Goal: Communication & Community: Answer question/provide support

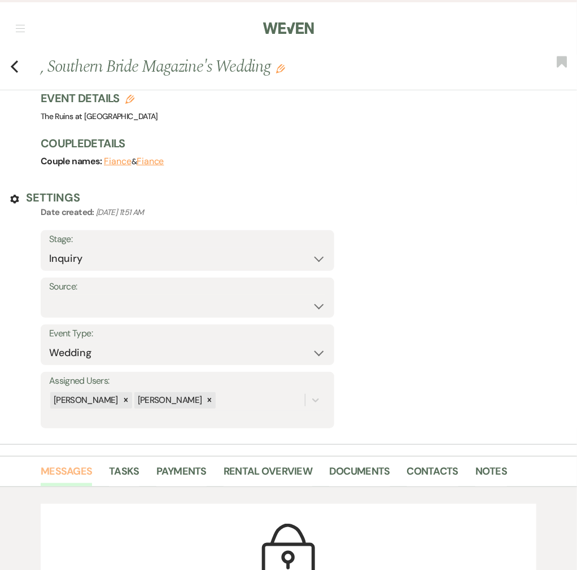
click at [77, 463] on link "Messages" at bounding box center [66, 474] width 51 height 23
click at [19, 60] on icon "Previous" at bounding box center [14, 67] width 8 height 14
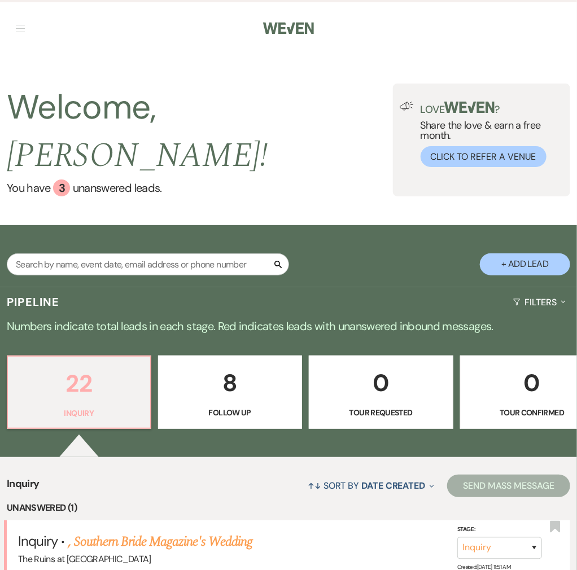
click at [40, 365] on p "22" at bounding box center [79, 384] width 129 height 38
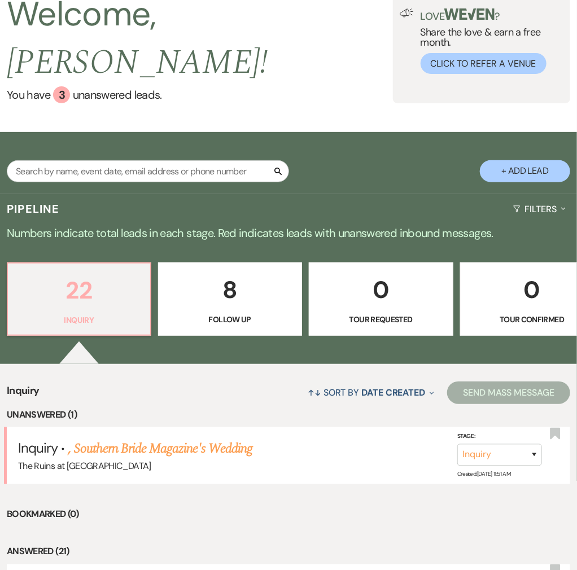
scroll to position [75, 0]
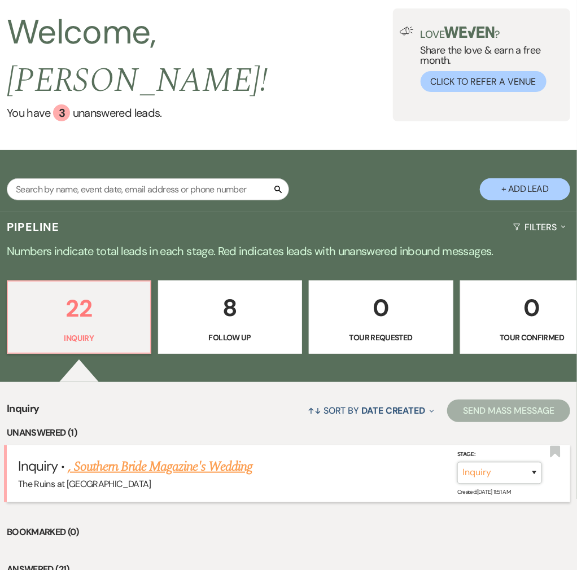
click at [511, 462] on select "Inquiry Follow Up Tour Requested Tour Confirmed Toured Proposal Sent Booked Lost" at bounding box center [499, 473] width 85 height 22
select select "8"
click at [457, 462] on select "Inquiry Follow Up Tour Requested Tour Confirmed Toured Proposal Sent Booked Lost" at bounding box center [499, 473] width 85 height 22
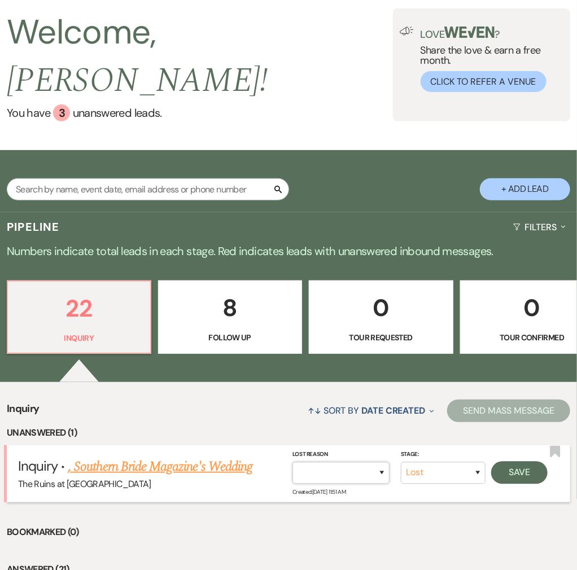
click at [359, 462] on select "Booked Elsewhere Budget Date Unavailable No Response Not a Good Match Capacity …" at bounding box center [340, 473] width 97 height 22
select select "3"
click at [292, 462] on select "Booked Elsewhere Budget Date Unavailable No Response Not a Good Match Capacity …" at bounding box center [340, 473] width 97 height 22
click at [503, 461] on button "Save" at bounding box center [519, 472] width 56 height 23
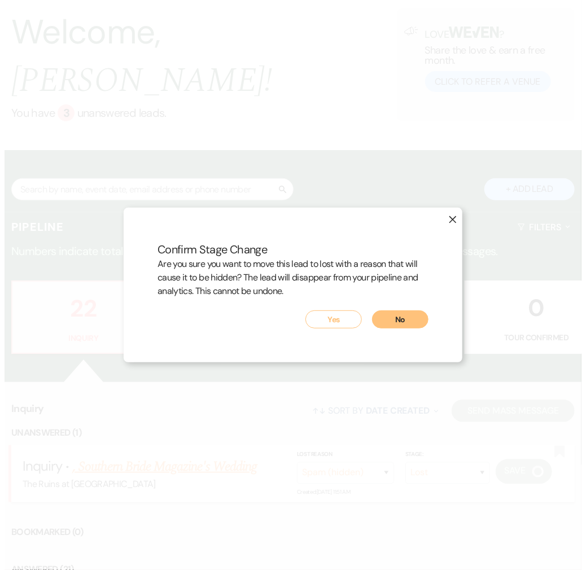
scroll to position [76, 0]
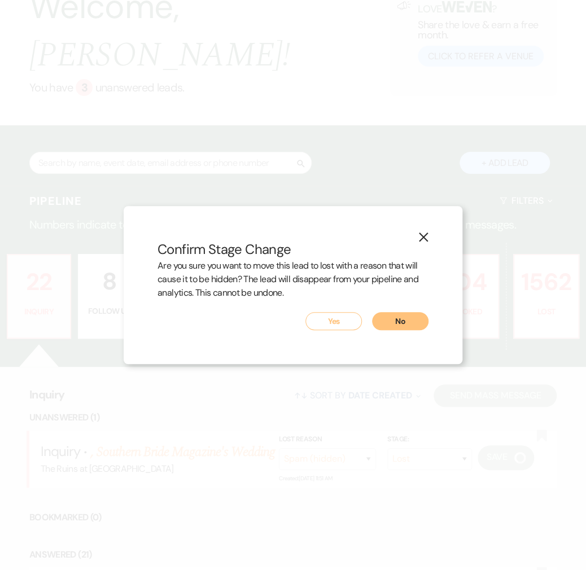
click at [337, 319] on button "Yes" at bounding box center [333, 321] width 56 height 18
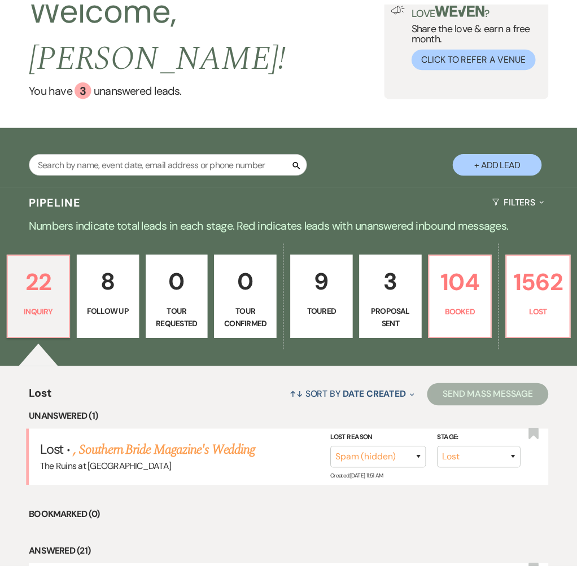
scroll to position [75, 0]
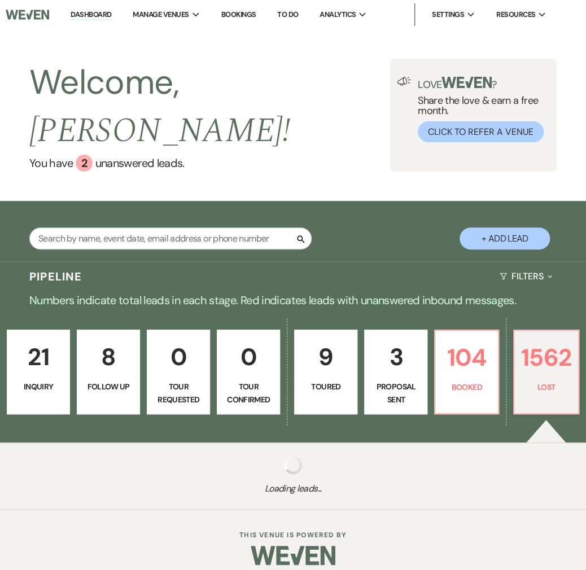
select select "8"
select select "5"
select select "8"
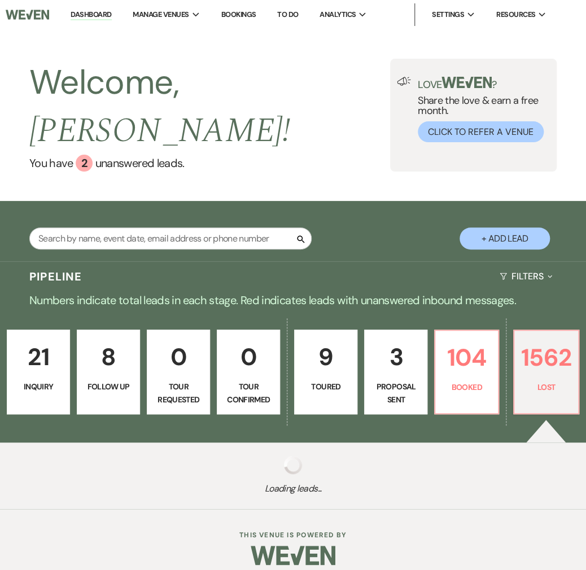
select select "8"
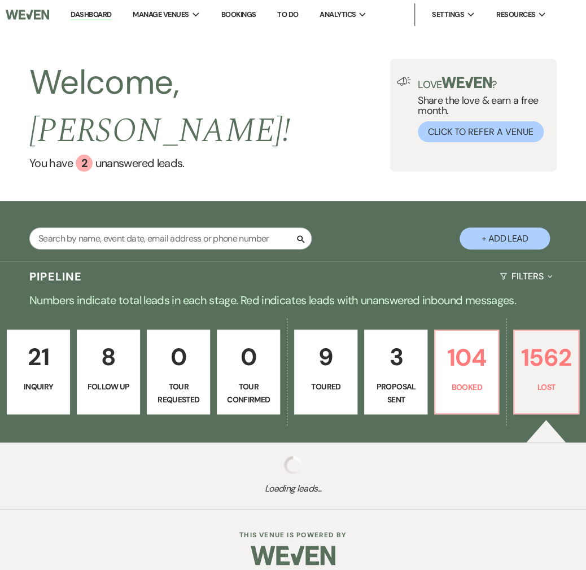
select select "8"
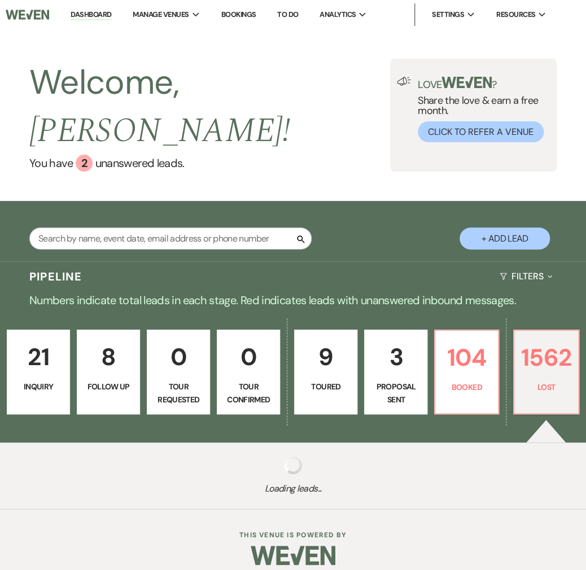
select select "8"
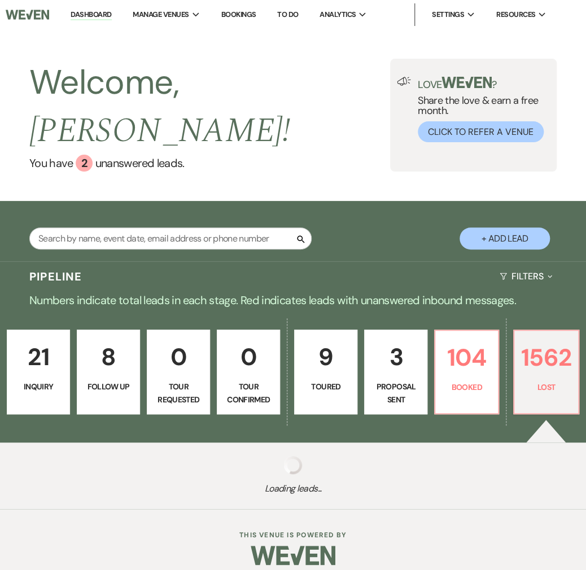
select select "8"
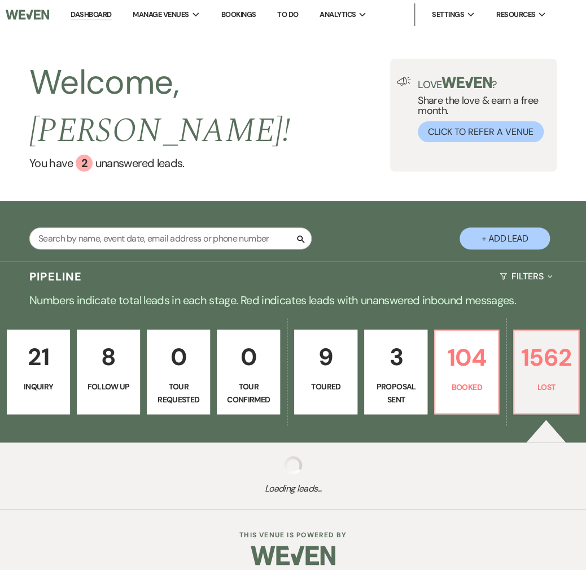
select select "8"
select select "5"
select select "8"
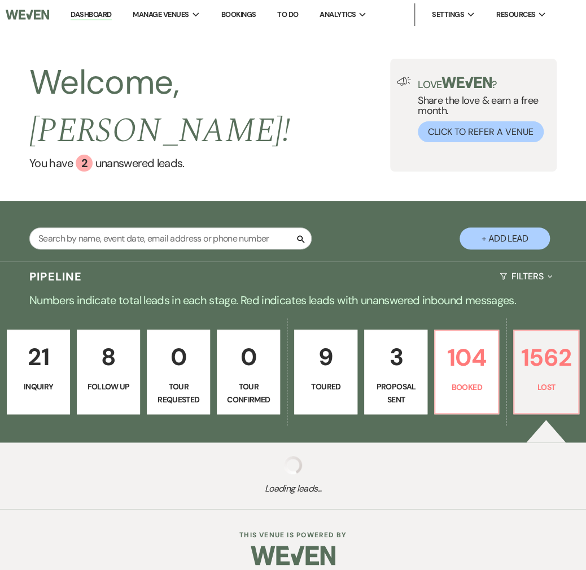
select select "8"
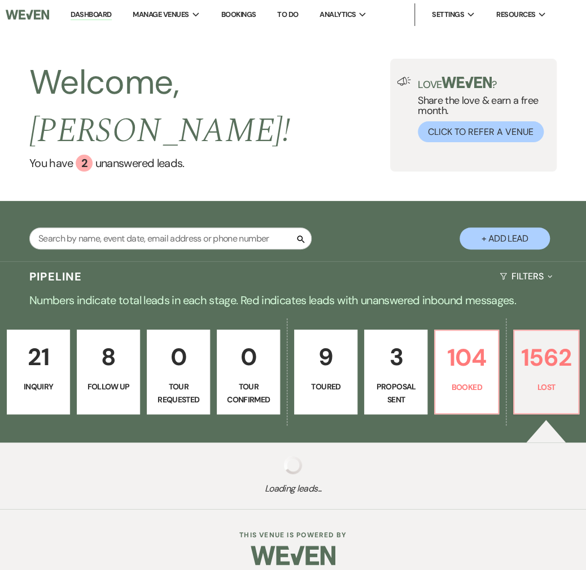
select select "7"
select select "8"
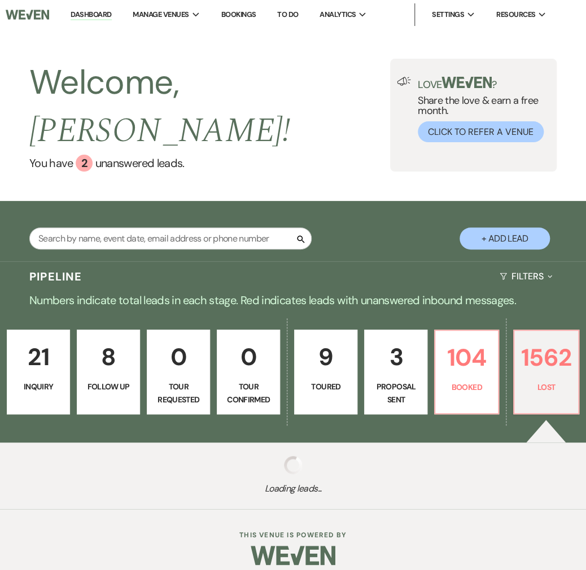
select select "8"
select select "5"
select select "8"
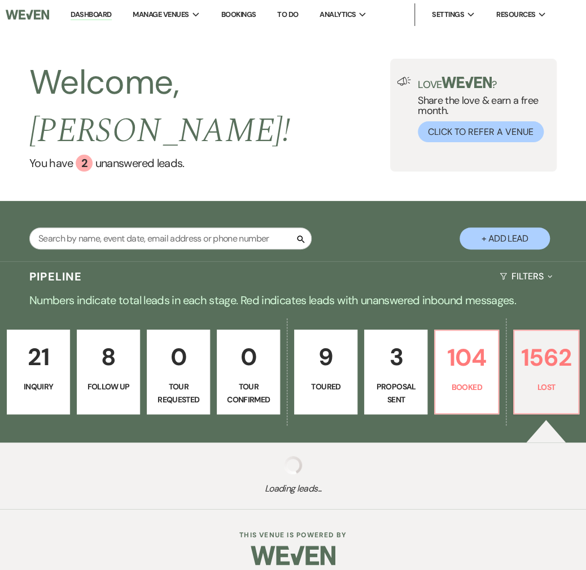
select select "8"
select select "5"
select select "8"
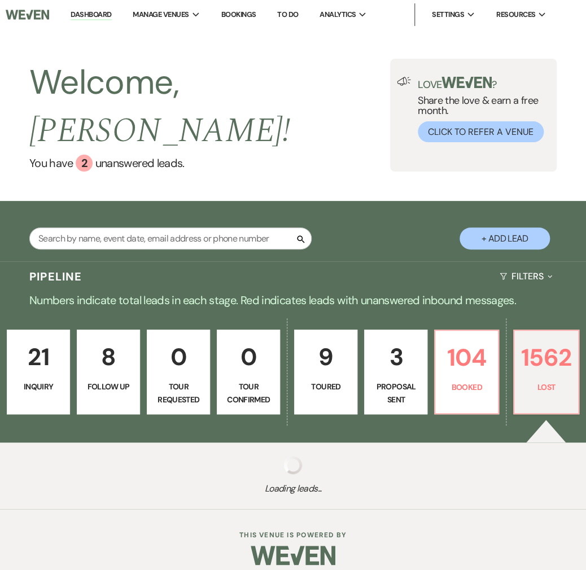
select select "8"
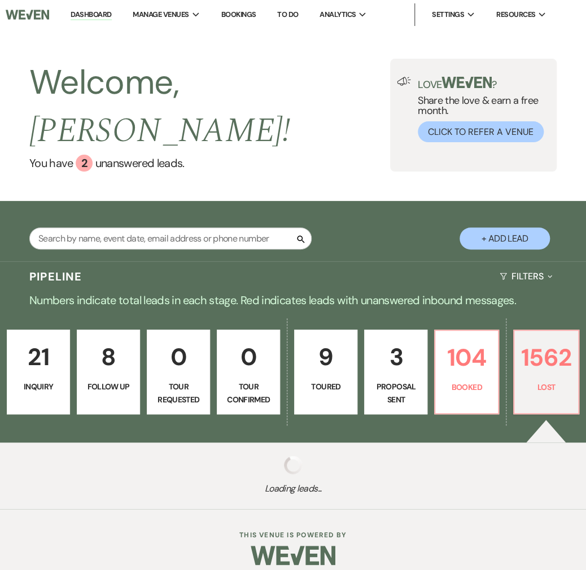
select select "8"
select select "5"
select select "8"
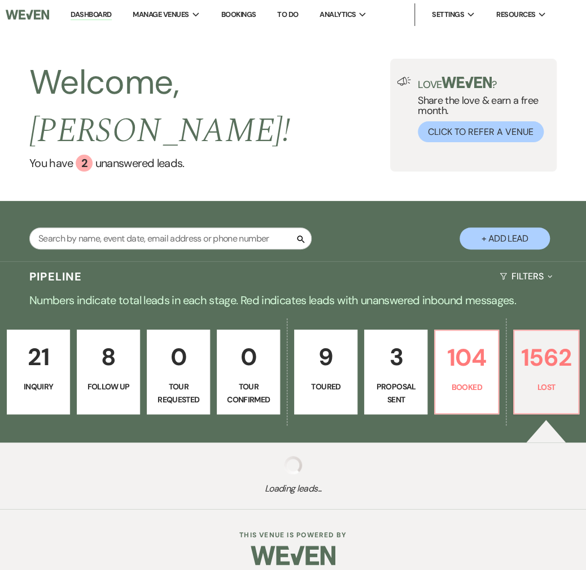
select select "8"
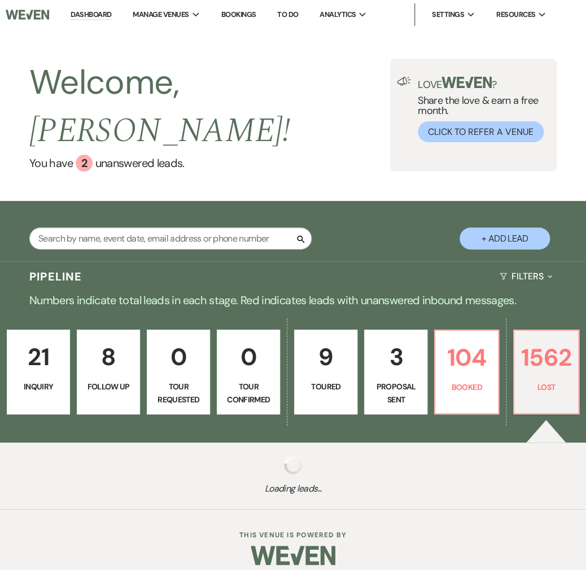
select select "5"
select select "8"
select select "5"
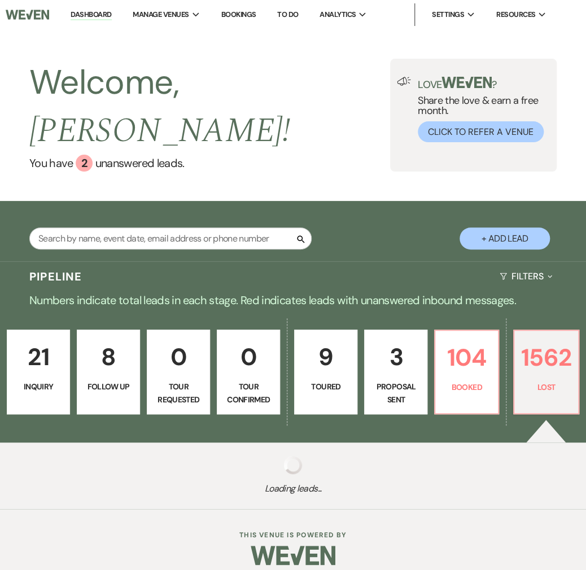
select select "8"
select select "7"
select select "8"
select select "5"
select select "8"
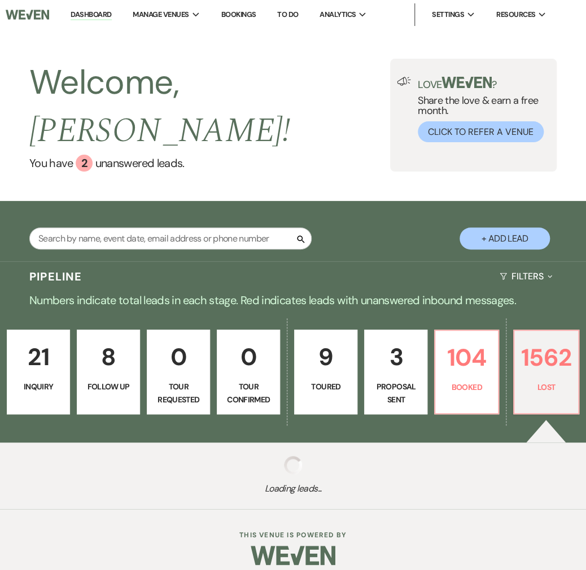
select select "5"
select select "8"
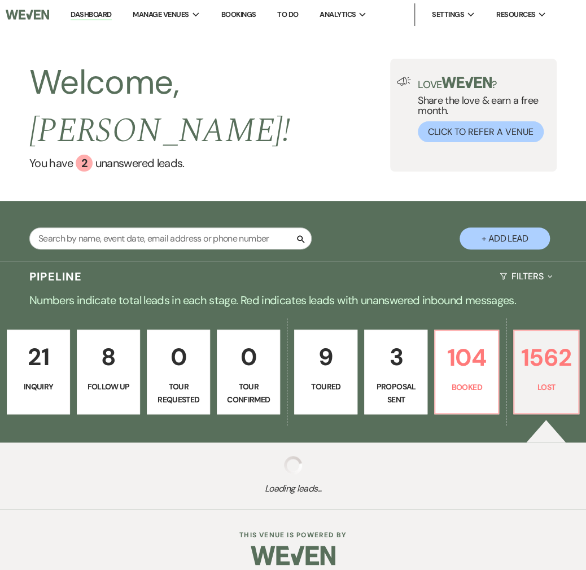
select select "8"
select select "7"
select select "8"
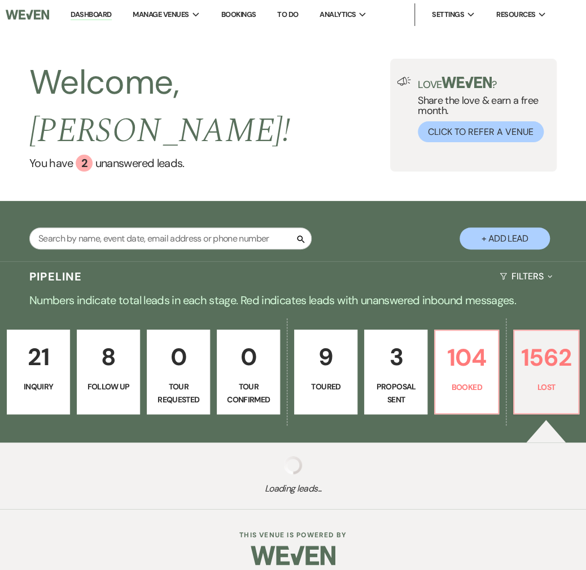
select select "5"
select select "8"
select select "5"
select select "8"
select select "5"
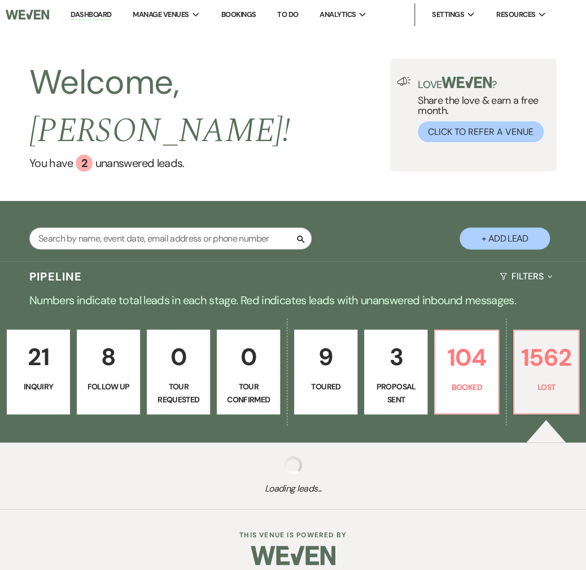
select select "8"
select select "7"
select select "8"
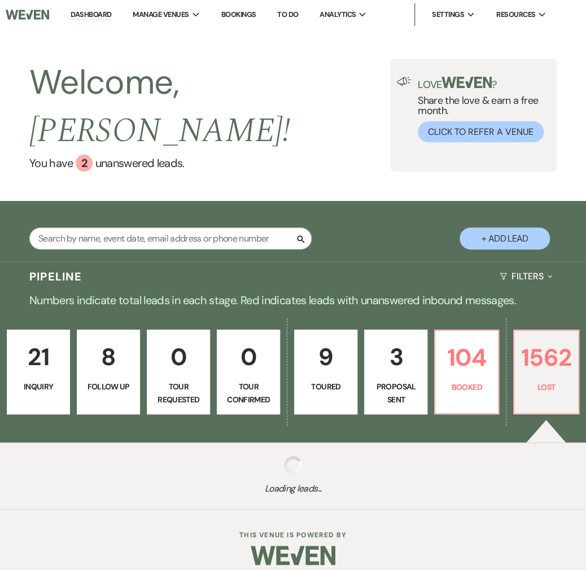
select select "8"
select select "7"
select select "8"
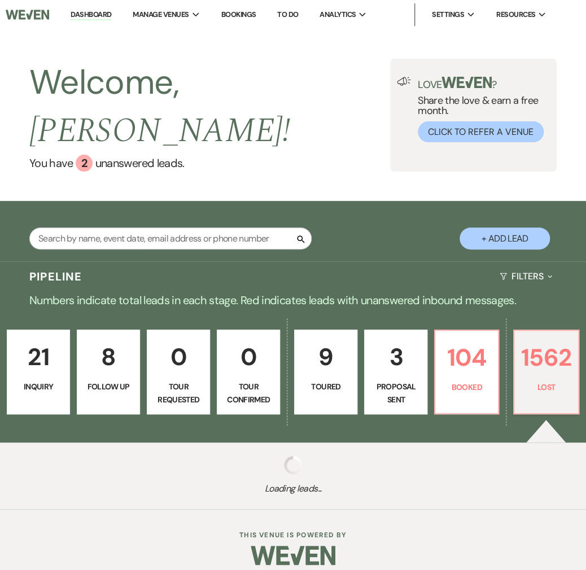
select select "8"
select select "5"
select select "8"
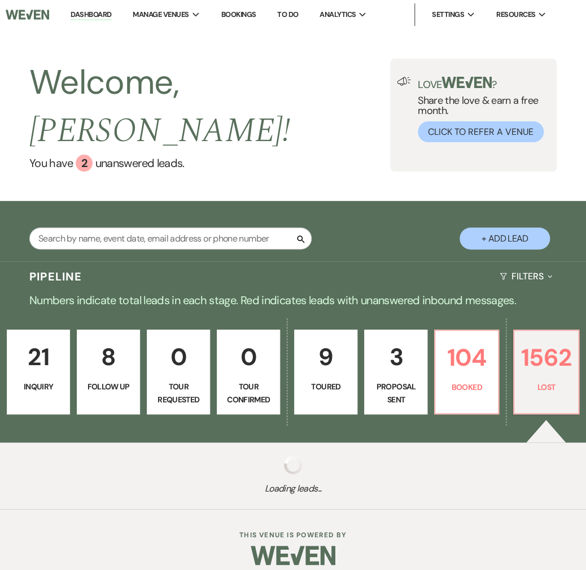
select select "8"
select select "7"
select select "8"
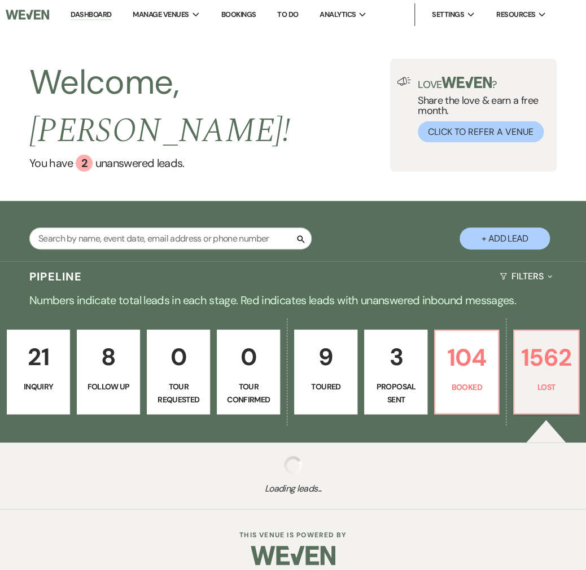
select select "8"
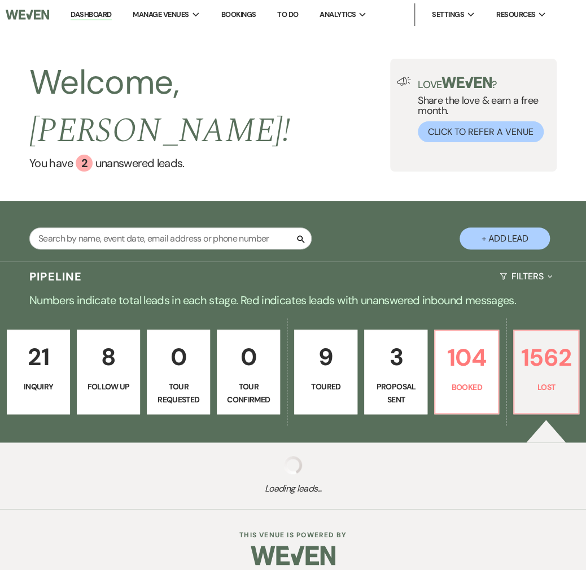
select select "8"
select select "7"
select select "8"
select select "5"
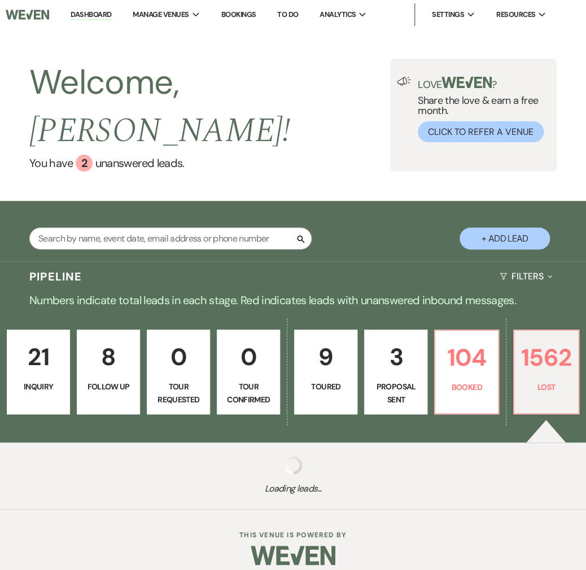
select select "8"
select select "5"
select select "8"
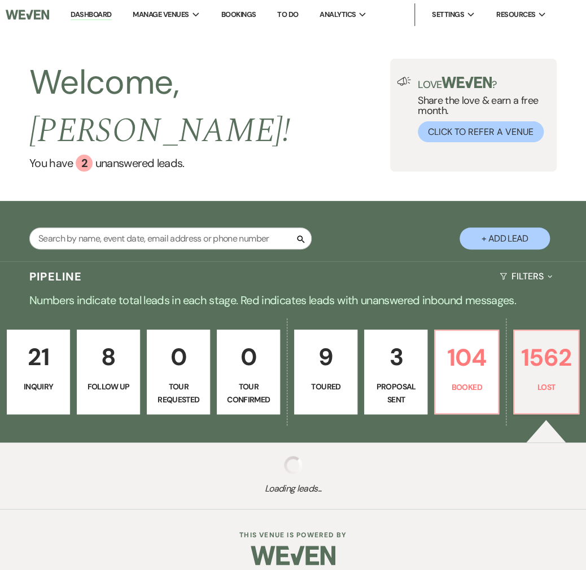
select select "8"
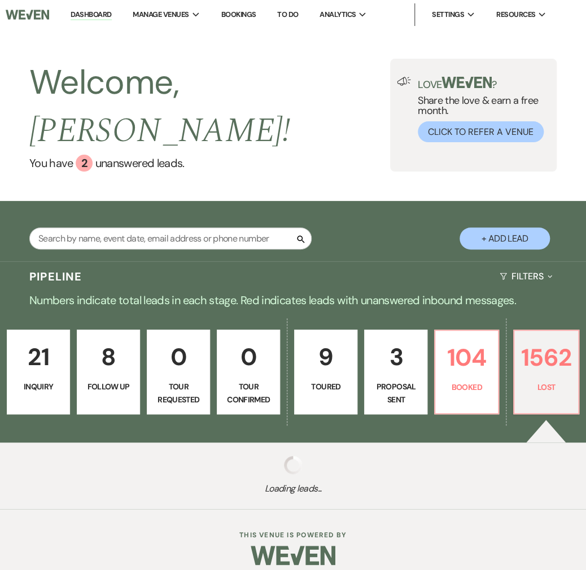
select select "8"
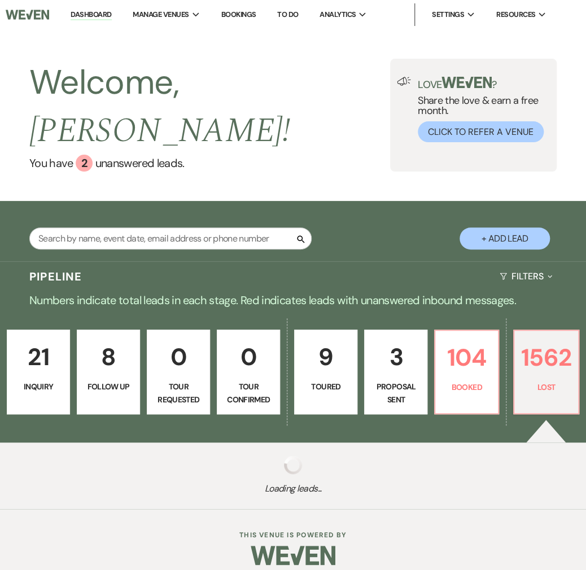
select select "8"
select select "5"
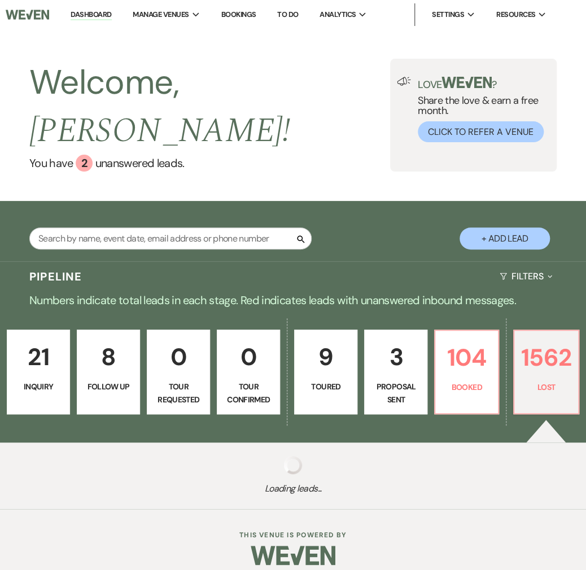
select select "8"
select select "5"
select select "8"
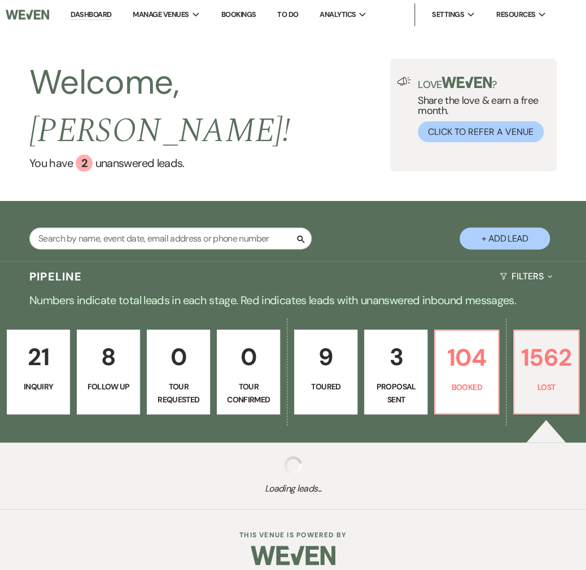
select select "5"
select select "8"
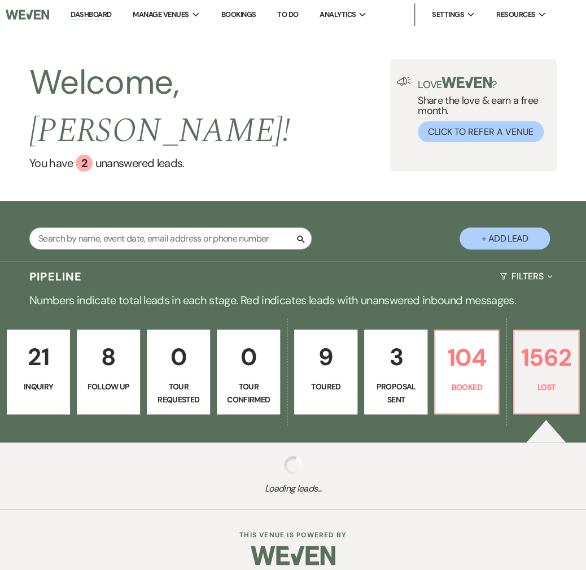
select select "8"
select select "7"
select select "8"
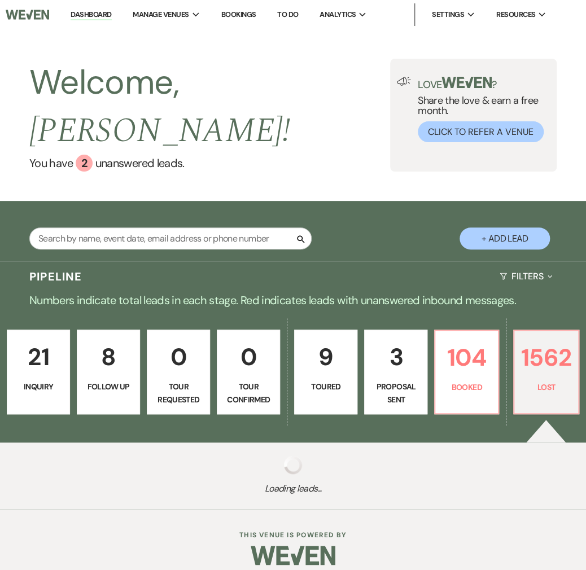
select select "5"
select select "8"
select select "7"
select select "8"
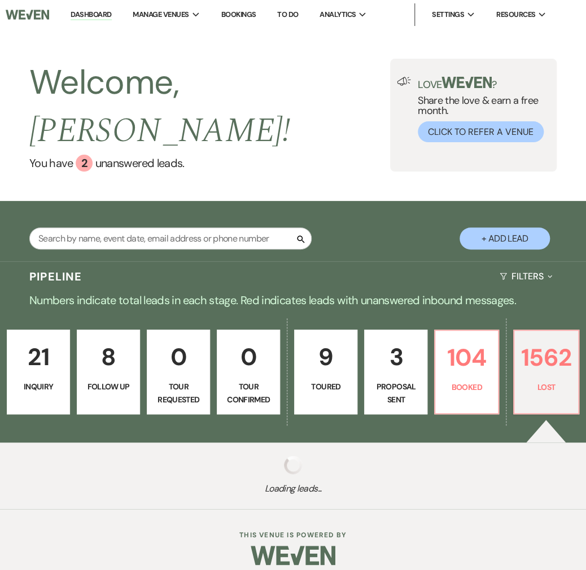
select select "8"
select select "7"
select select "8"
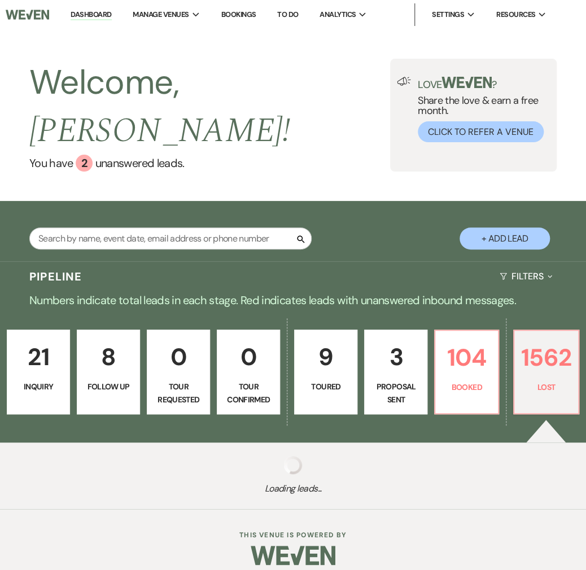
select select "5"
select select "8"
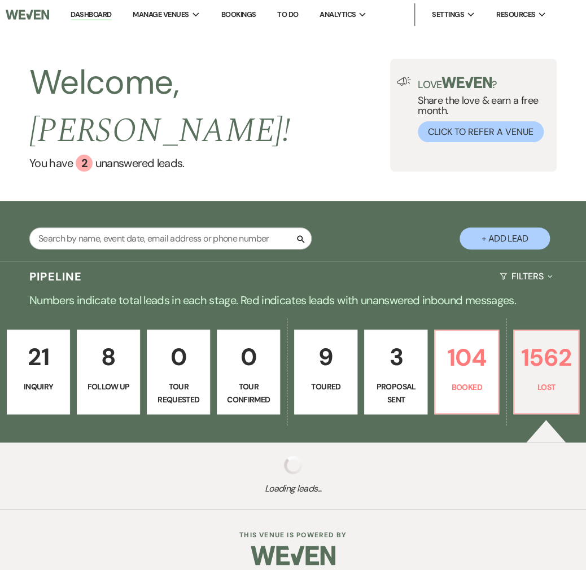
select select "8"
select select "7"
select select "8"
select select "5"
select select "8"
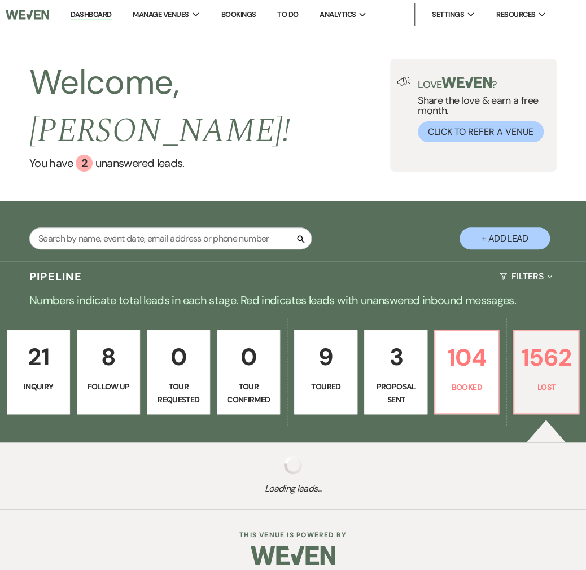
select select "8"
select select "5"
select select "8"
select select "5"
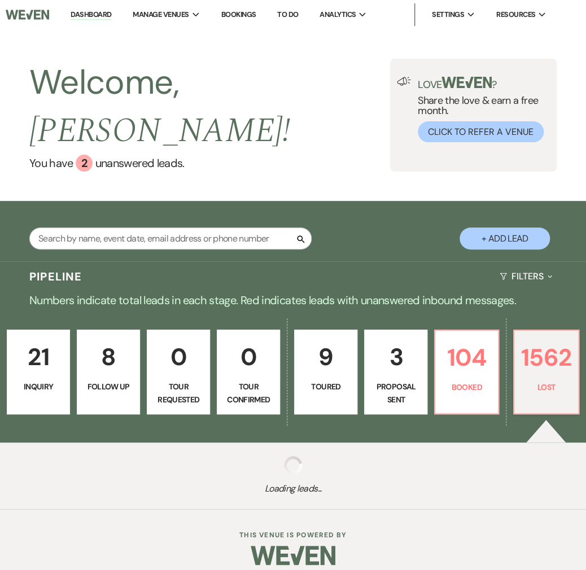
select select "8"
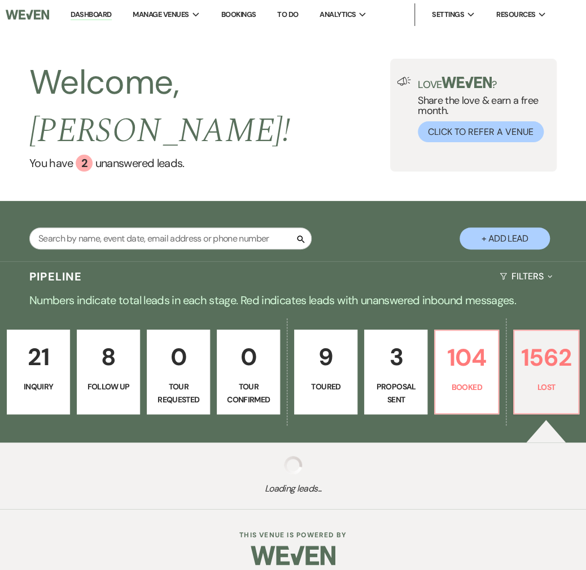
select select "8"
select select "5"
select select "8"
select select "5"
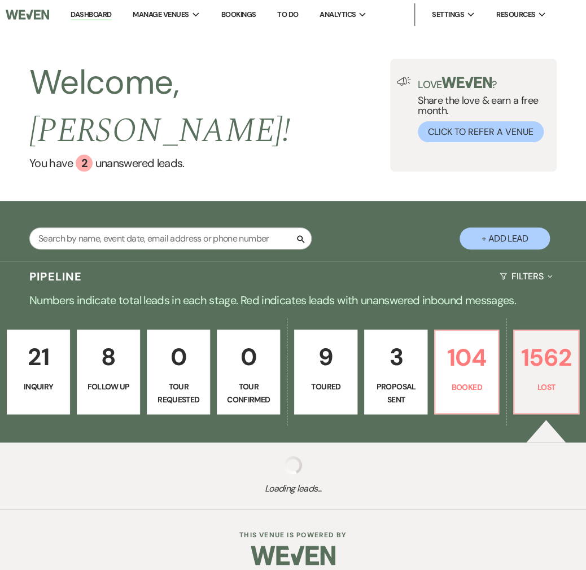
select select "8"
select select "5"
select select "8"
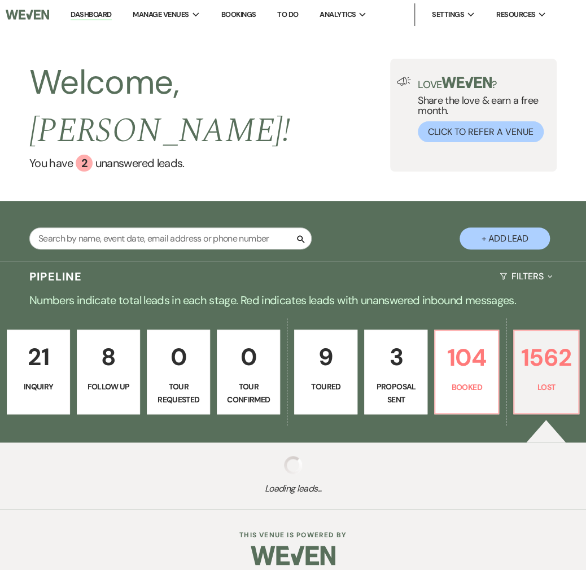
select select "8"
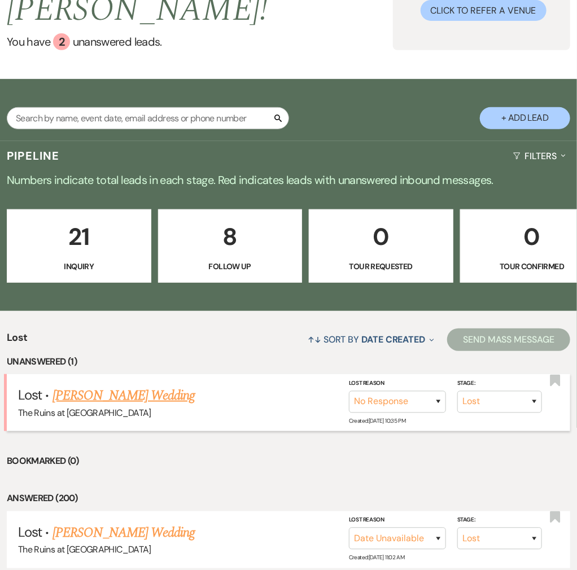
scroll to position [150, 0]
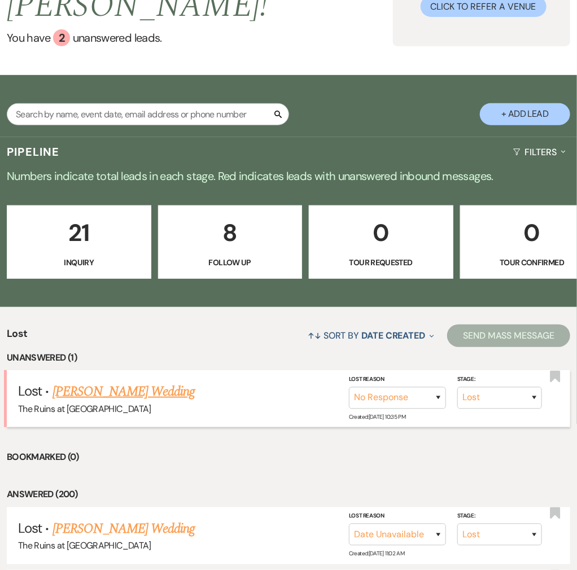
click at [145, 382] on link "[PERSON_NAME] Wedding" at bounding box center [123, 392] width 143 height 20
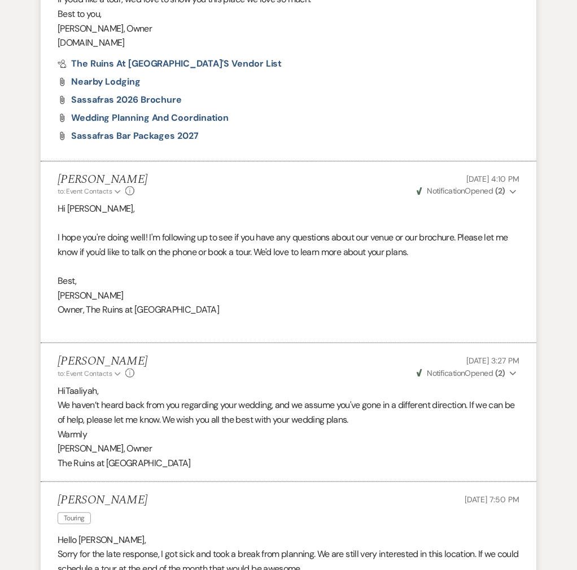
scroll to position [2079, 0]
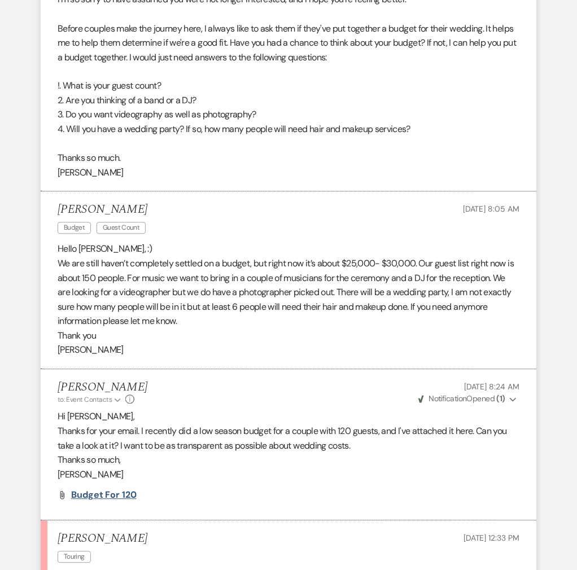
click at [135, 489] on span "Budget for 120" at bounding box center [103, 495] width 65 height 12
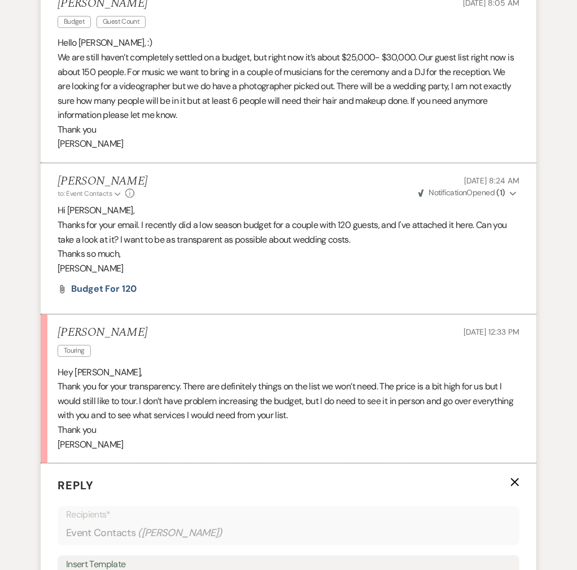
scroll to position [2295, 0]
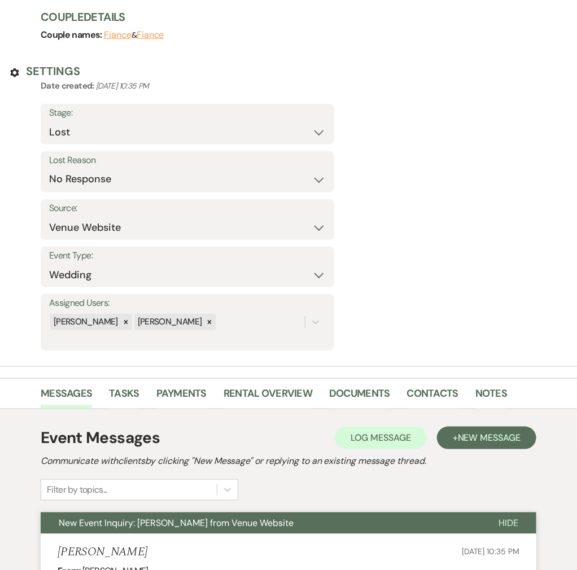
scroll to position [0, 0]
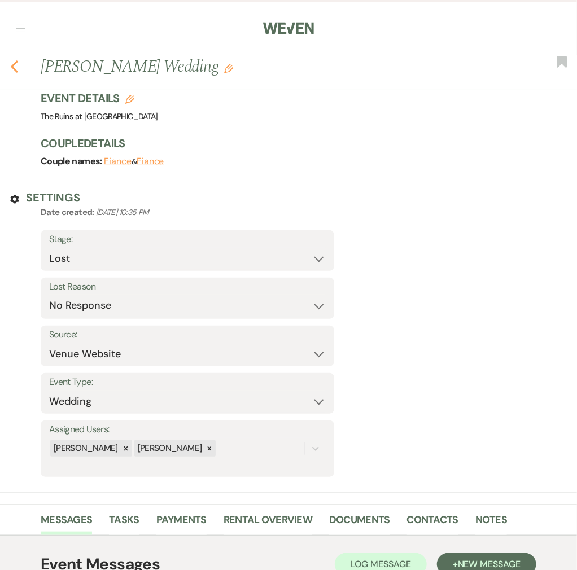
click at [19, 60] on icon "Previous" at bounding box center [14, 67] width 8 height 14
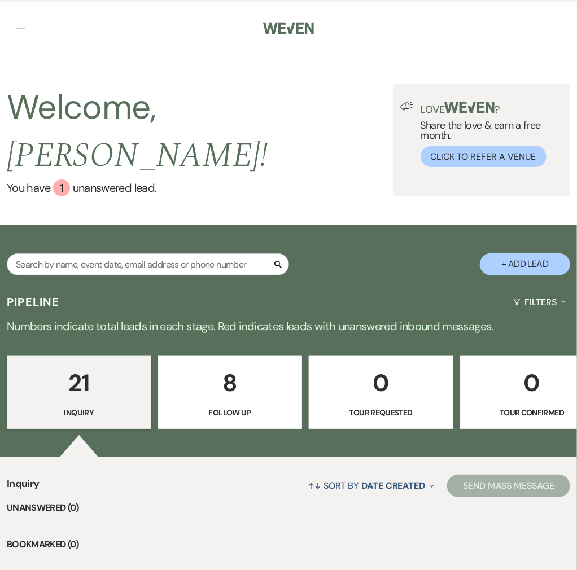
click at [0, 0] on link "Dashboard" at bounding box center [0, 0] width 0 height 0
